Goal: Find specific page/section: Find specific page/section

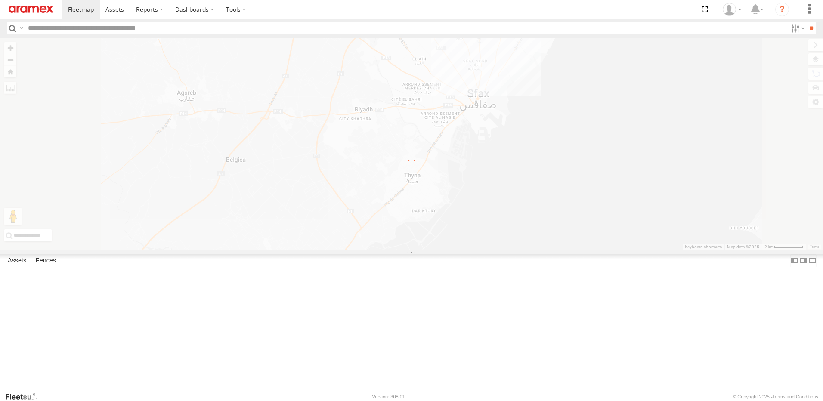
click at [41, 5] on link at bounding box center [31, 9] width 62 height 18
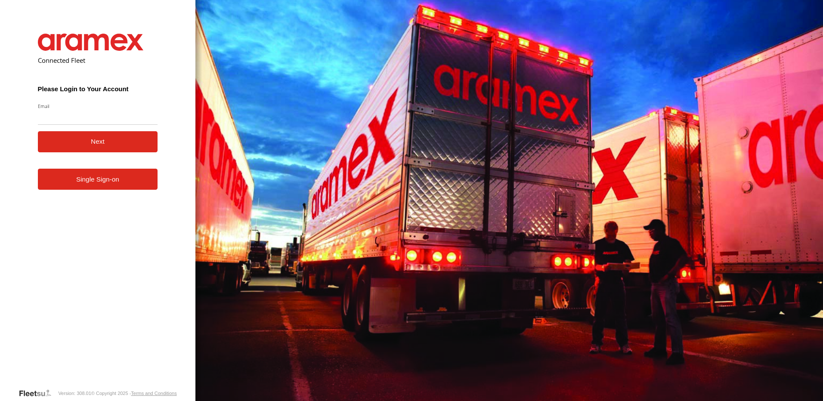
click at [73, 186] on link "Single Sign-on" at bounding box center [98, 179] width 120 height 21
